Goal: Task Accomplishment & Management: Manage account settings

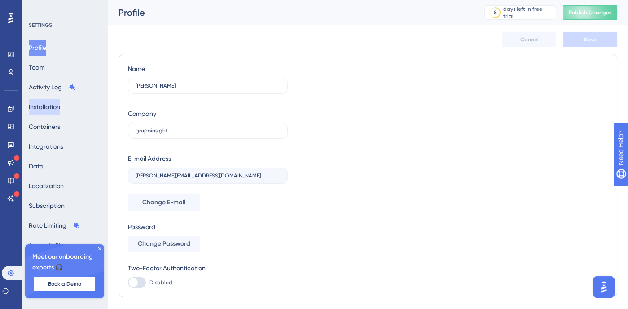
click at [60, 110] on button "Installation" at bounding box center [44, 107] width 31 height 16
click at [60, 109] on button "Installation" at bounding box center [44, 107] width 31 height 16
click at [49, 105] on button "Installation" at bounding box center [44, 107] width 31 height 16
click at [55, 106] on button "Installation" at bounding box center [44, 107] width 31 height 16
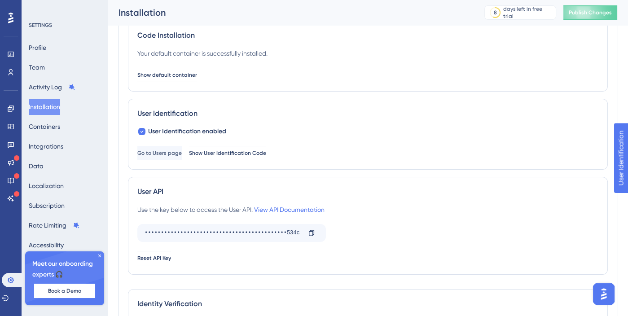
scroll to position [155, 0]
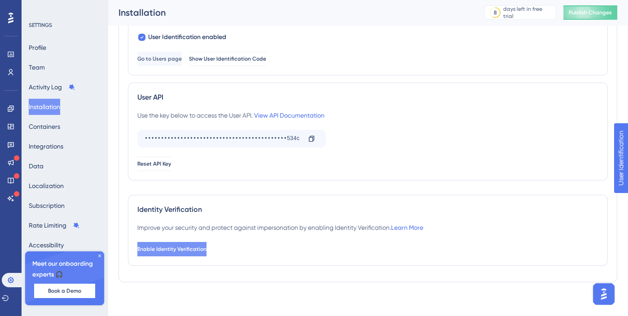
click at [197, 251] on button "Enable Identity Verification" at bounding box center [171, 249] width 69 height 14
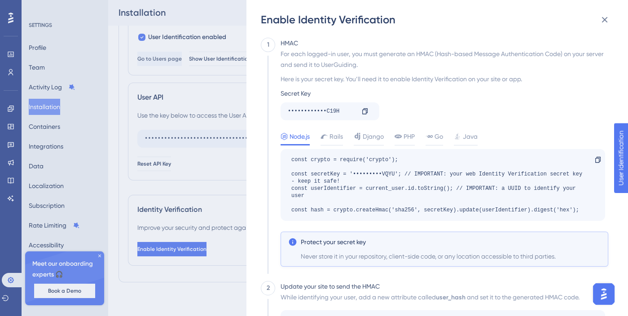
click at [171, 103] on div "Enable Identity Verification 1 HMAC For each logged-in user, you must generate …" at bounding box center [314, 158] width 628 height 316
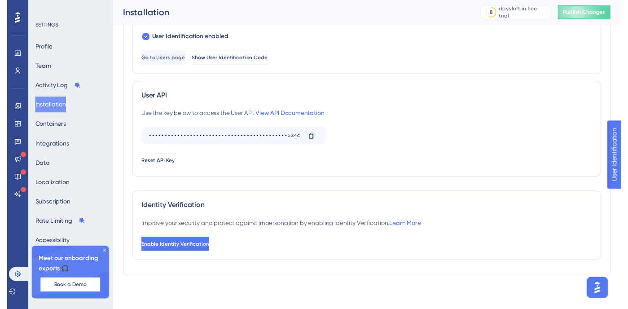
scroll to position [0, 0]
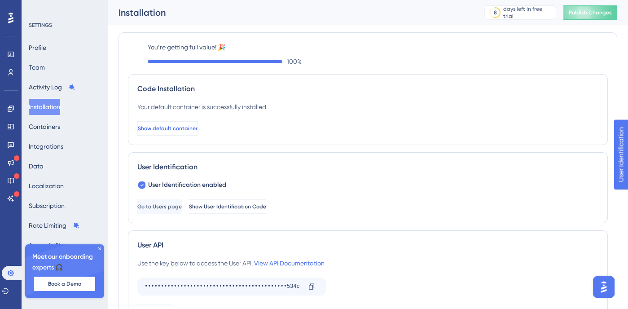
click at [193, 132] on button "Show default container" at bounding box center [167, 128] width 61 height 14
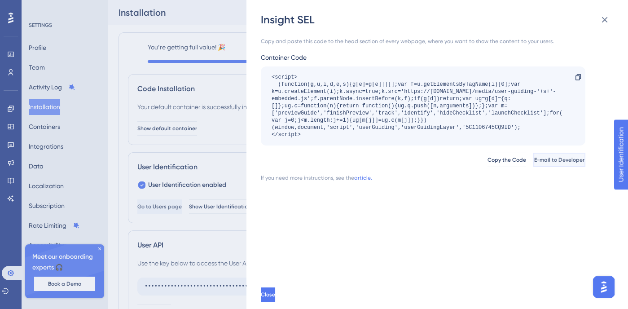
click at [534, 157] on span "E-mail to Developer" at bounding box center [559, 159] width 50 height 7
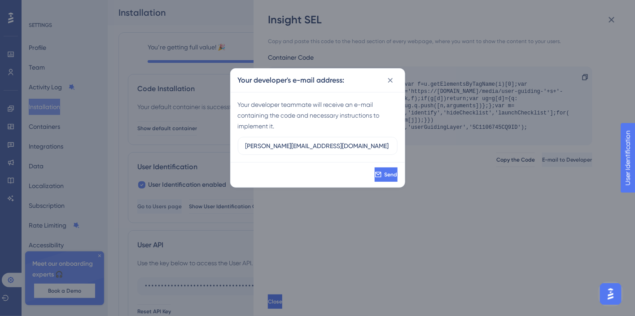
type input "[PERSON_NAME][EMAIL_ADDRESS][DOMAIN_NAME]"
click at [308, 172] on div "Send" at bounding box center [318, 174] width 174 height 25
click at [373, 170] on button "Send" at bounding box center [385, 174] width 25 height 14
